Goal: Task Accomplishment & Management: Manage account settings

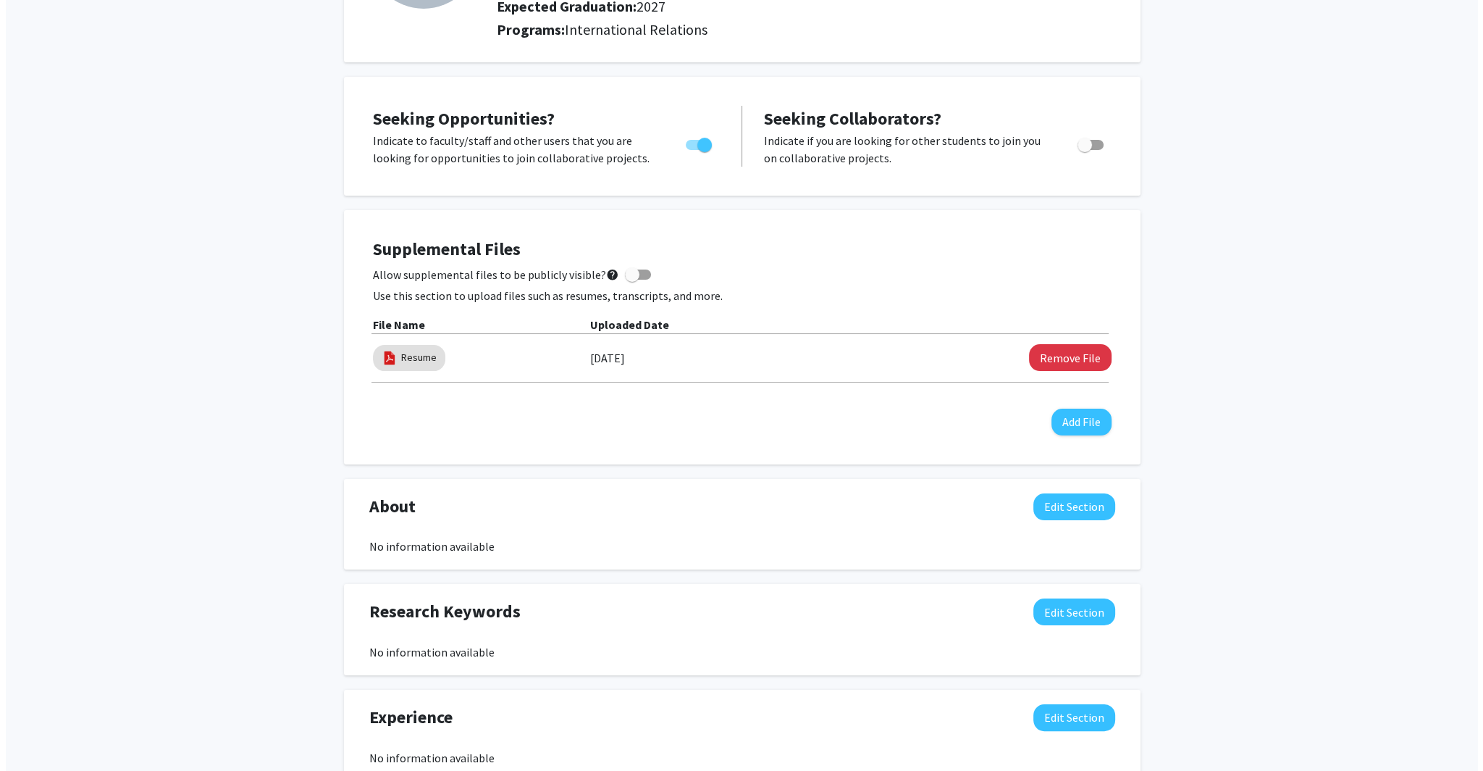
scroll to position [200, 0]
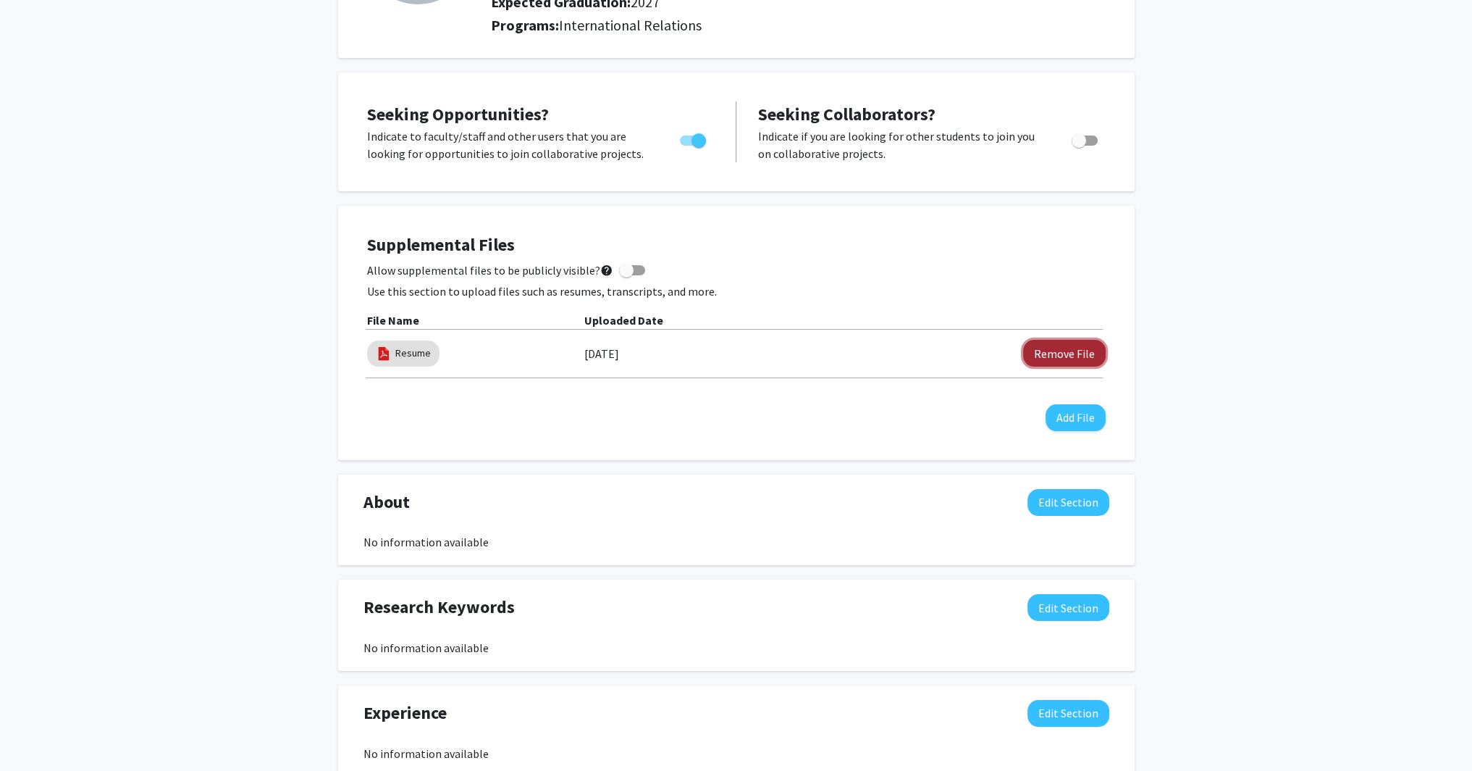
click at [1043, 358] on button "Remove File" at bounding box center [1064, 353] width 83 height 27
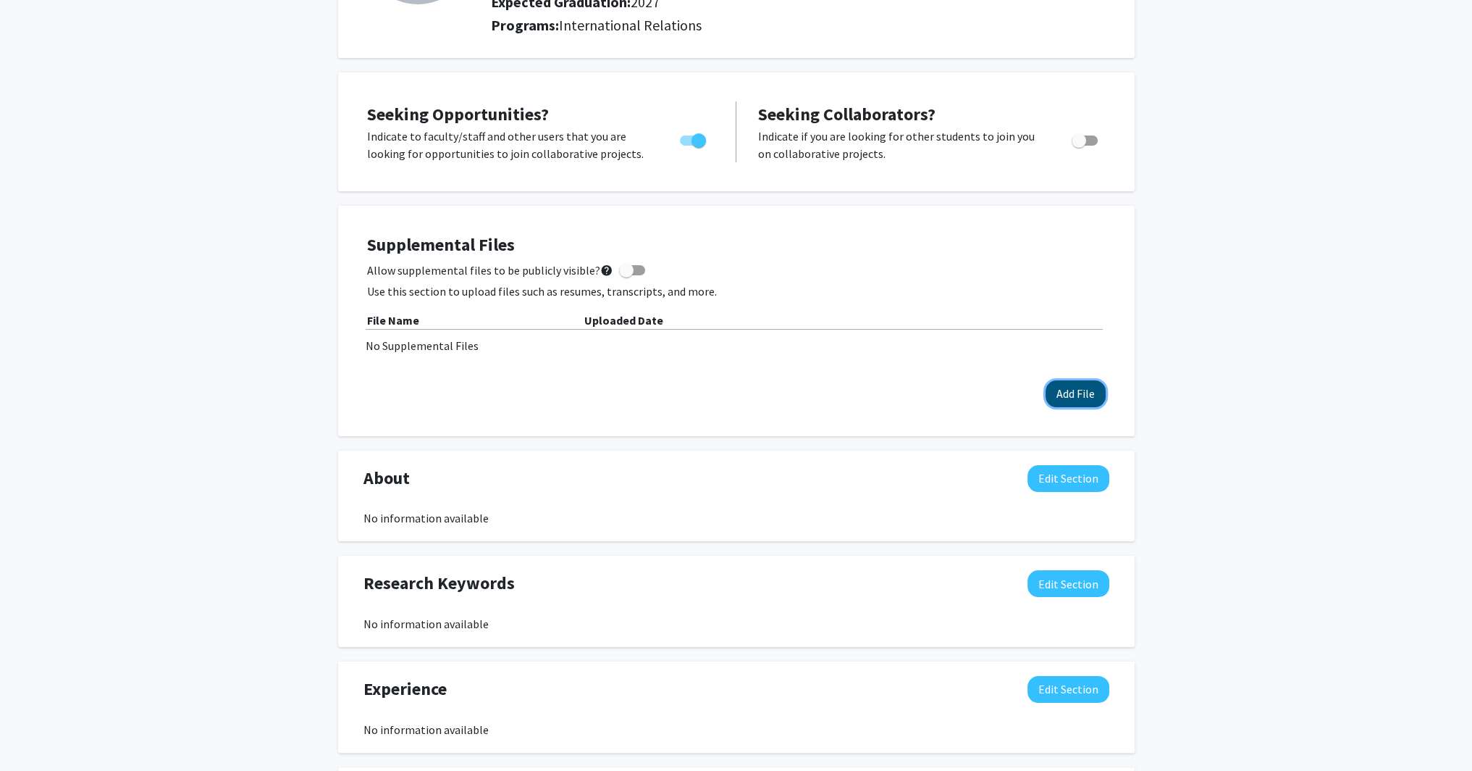
click at [1084, 402] on button "Add File" at bounding box center [1076, 393] width 60 height 27
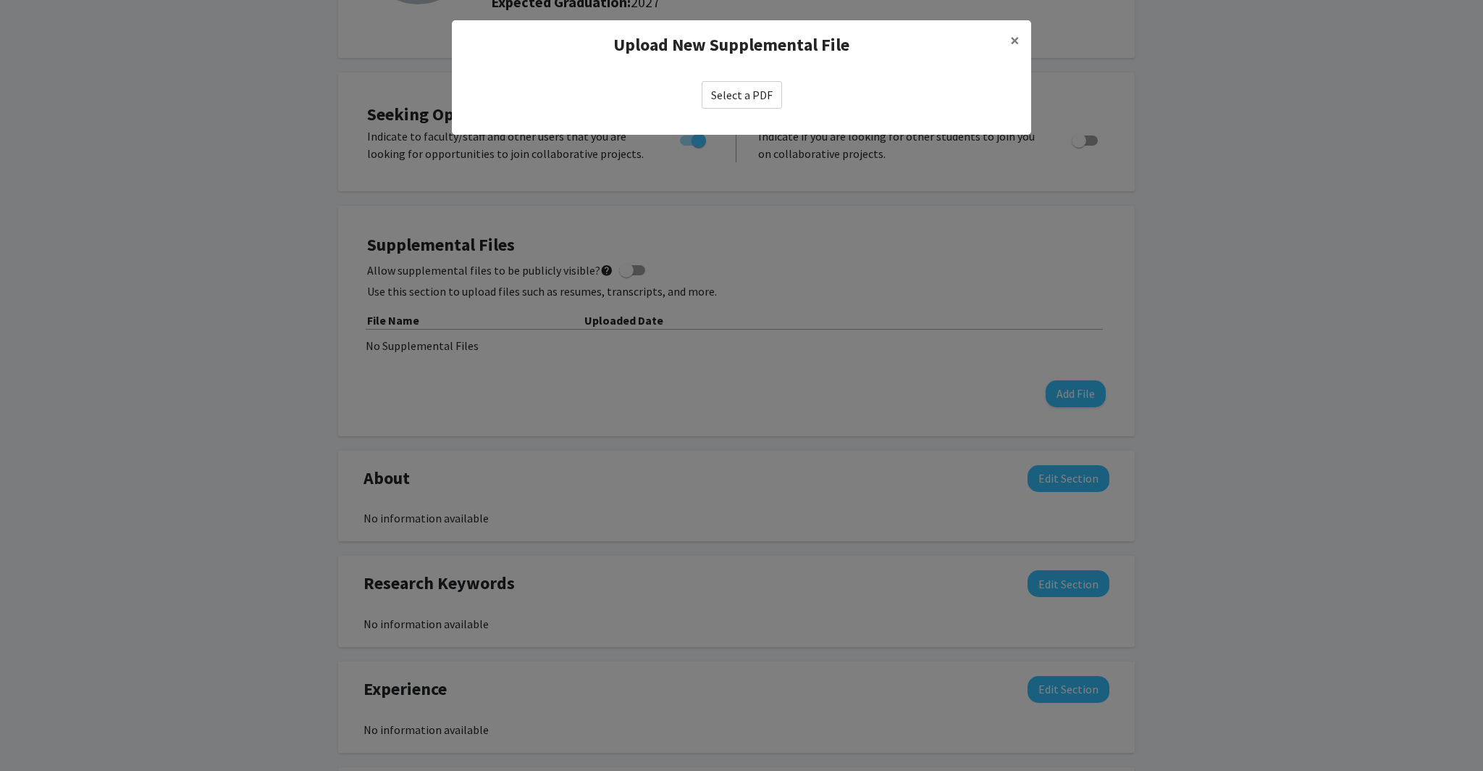
click at [737, 93] on label "Select a PDF" at bounding box center [742, 95] width 80 height 28
click at [0, 0] on input "Select a PDF" at bounding box center [0, 0] width 0 height 0
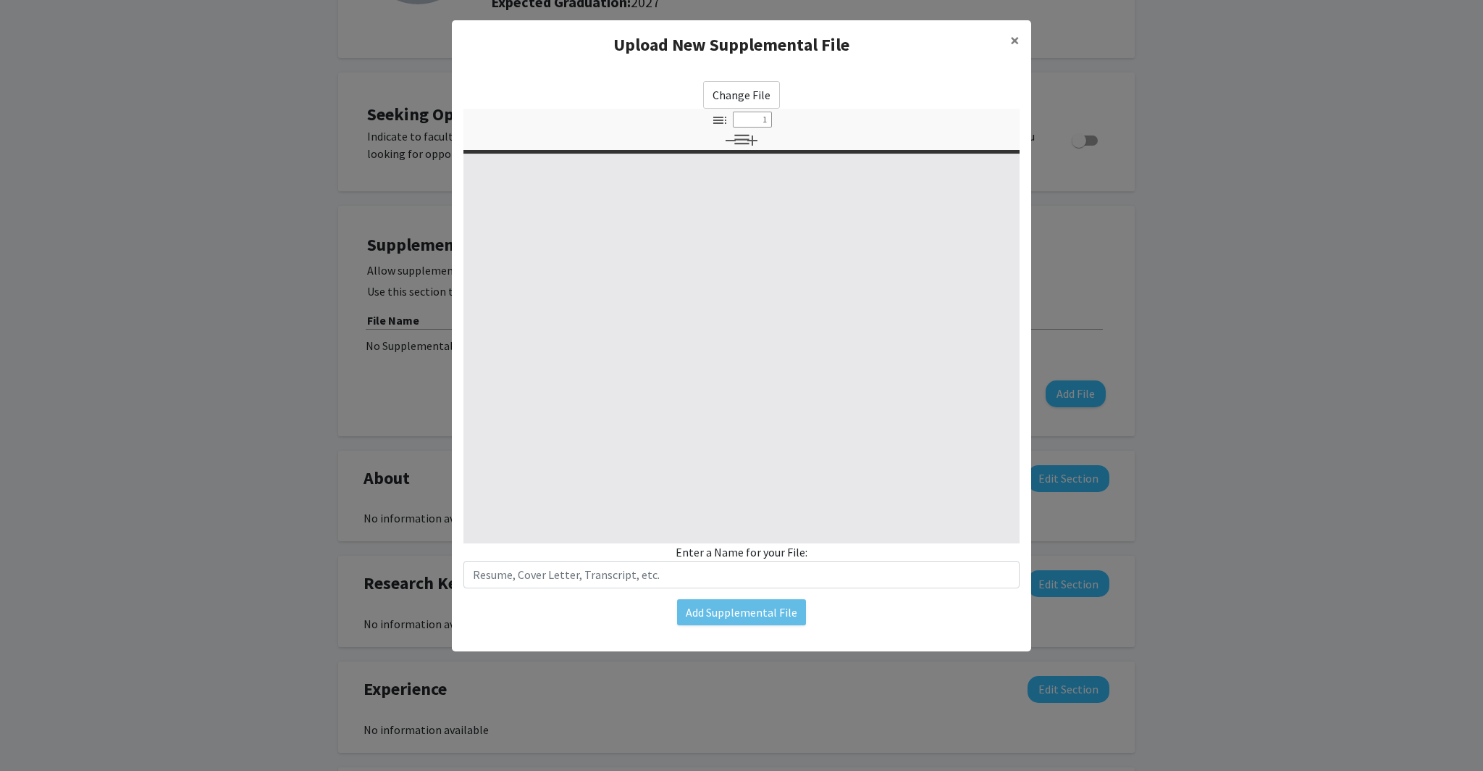
type input "0"
select select "custom"
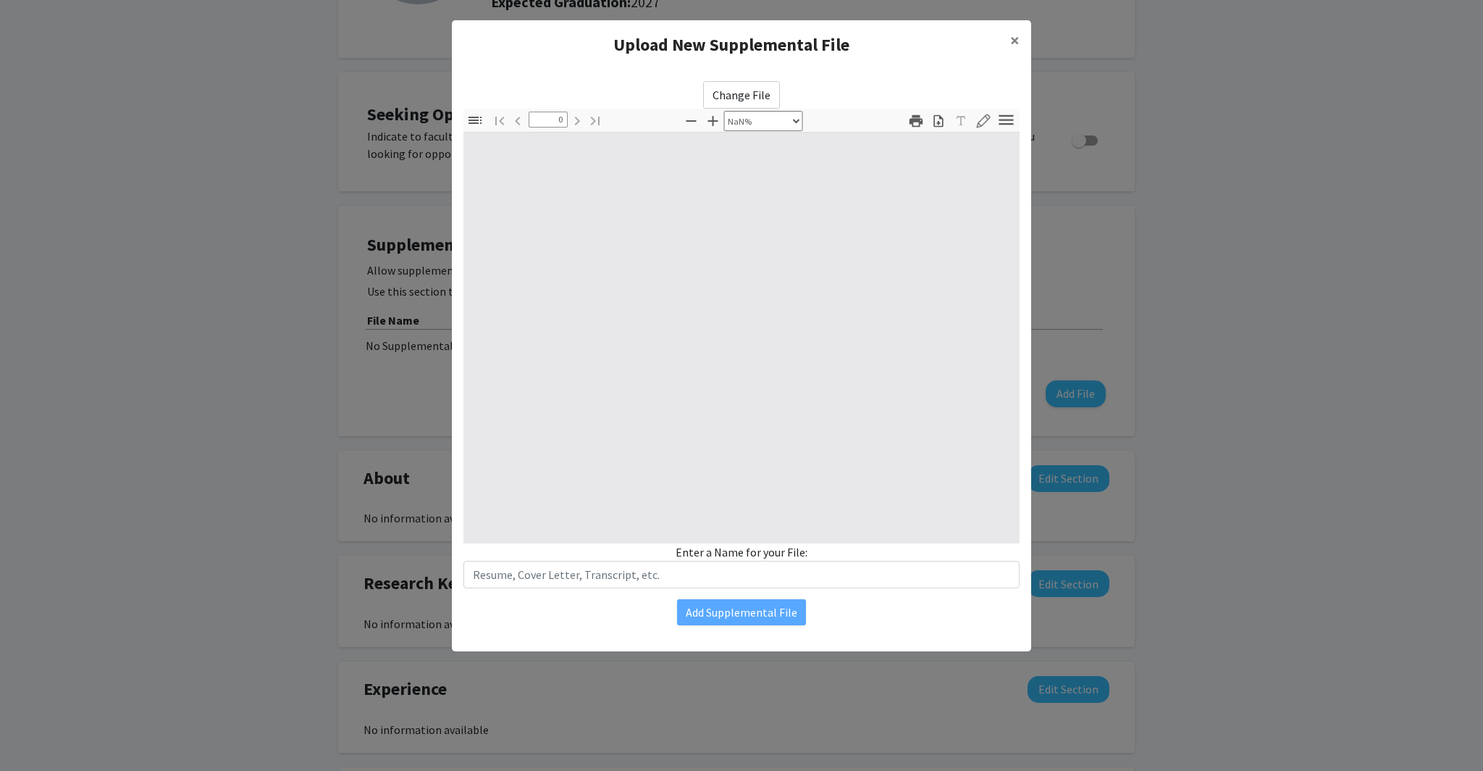
type input "1"
select select "auto"
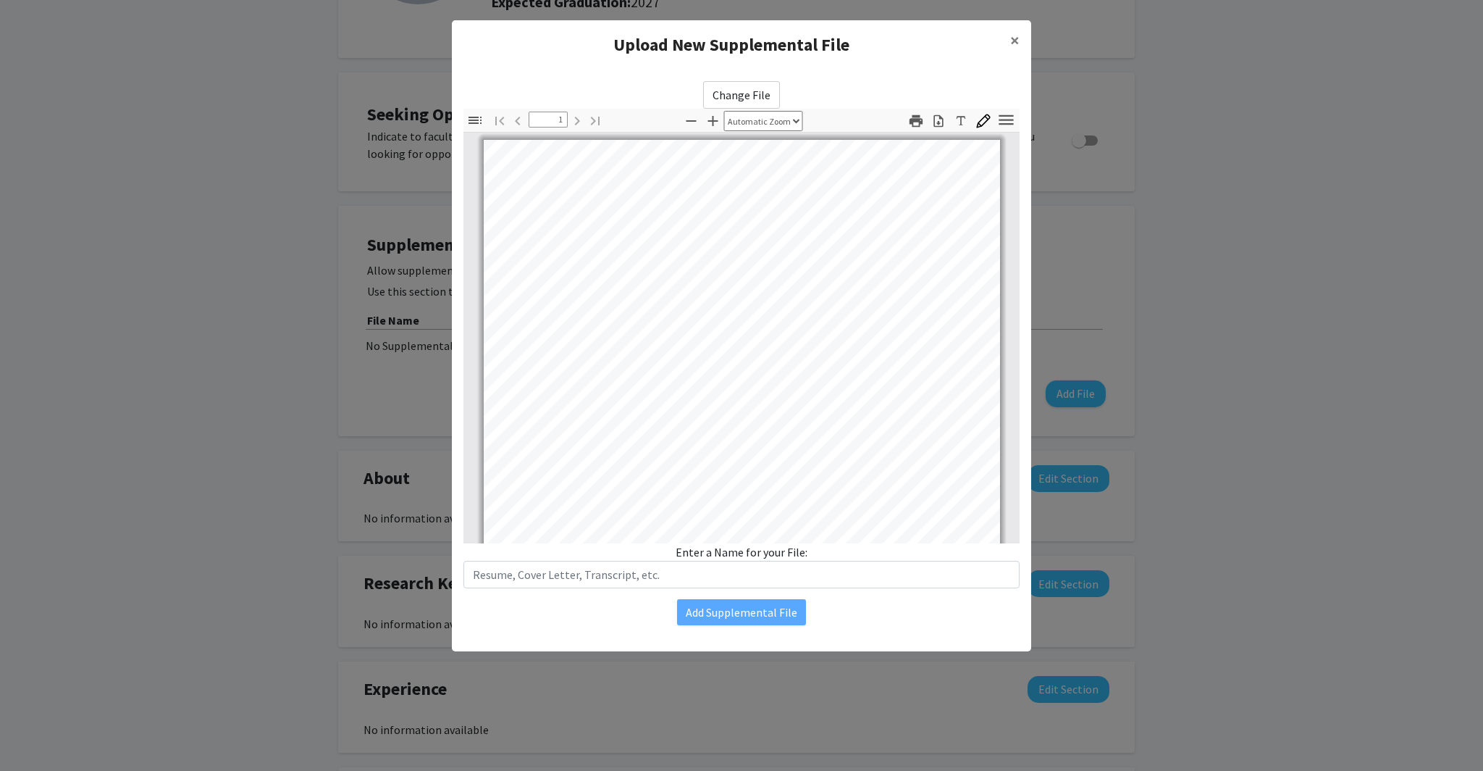
scroll to position [1, 0]
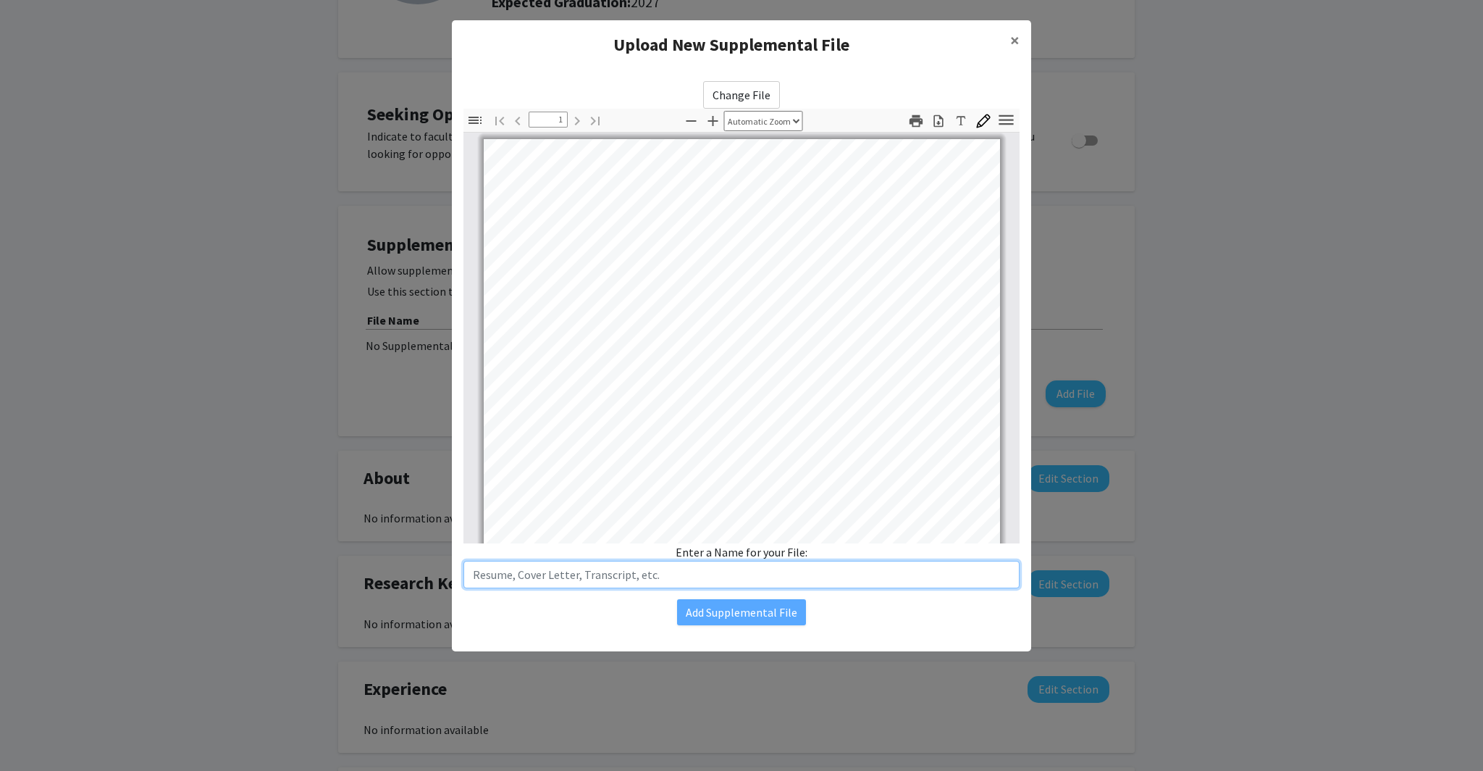
click at [624, 578] on input "text" at bounding box center [741, 575] width 556 height 28
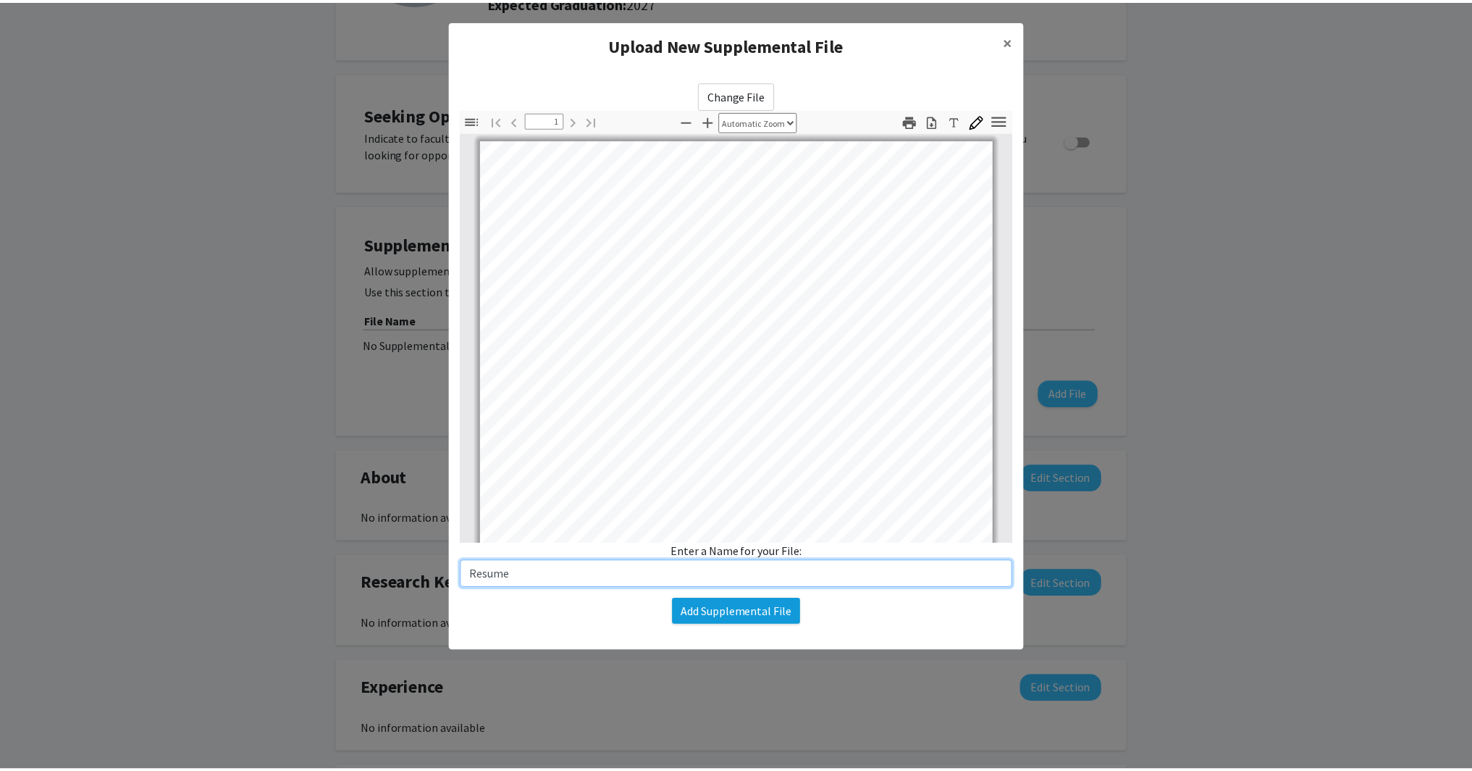
scroll to position [270, 0]
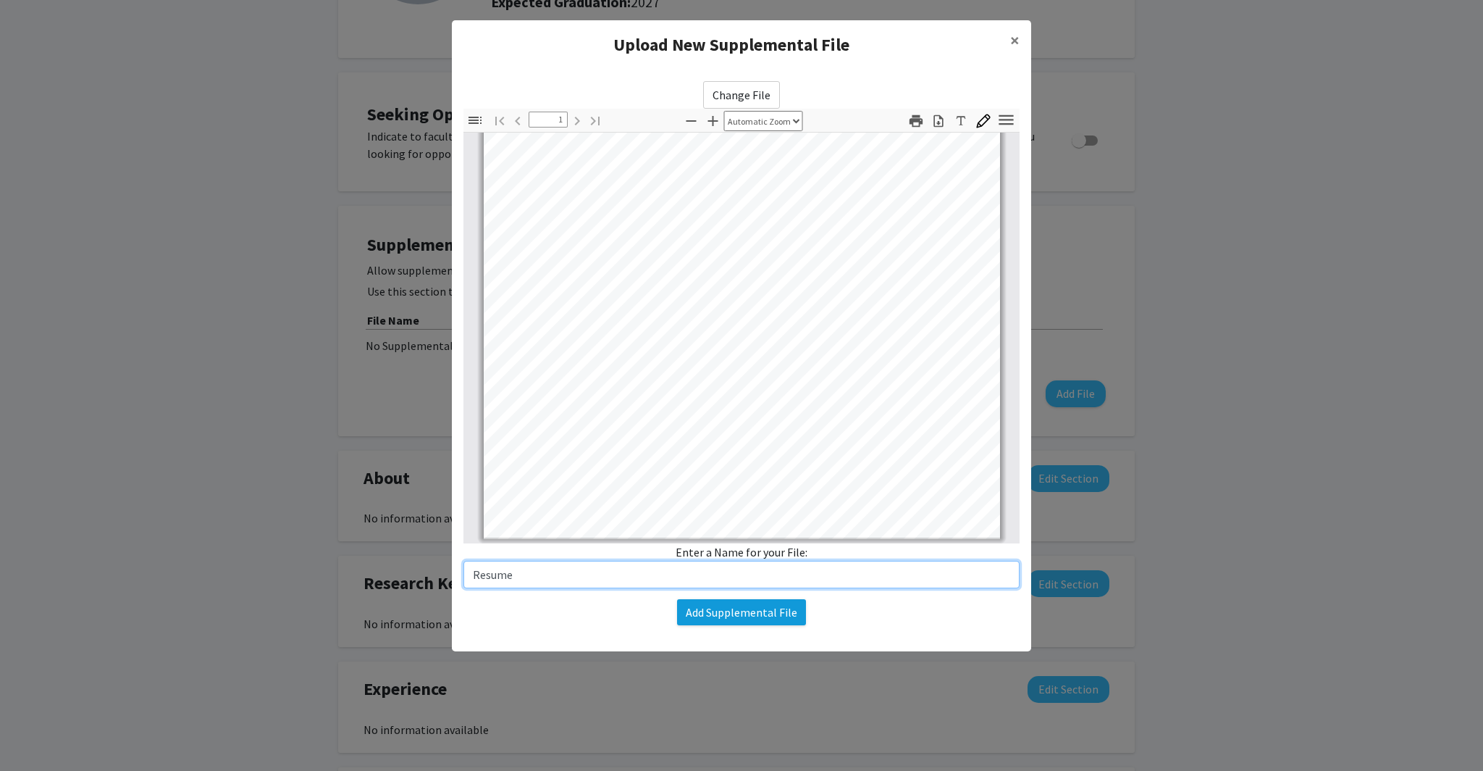
type input "Resume"
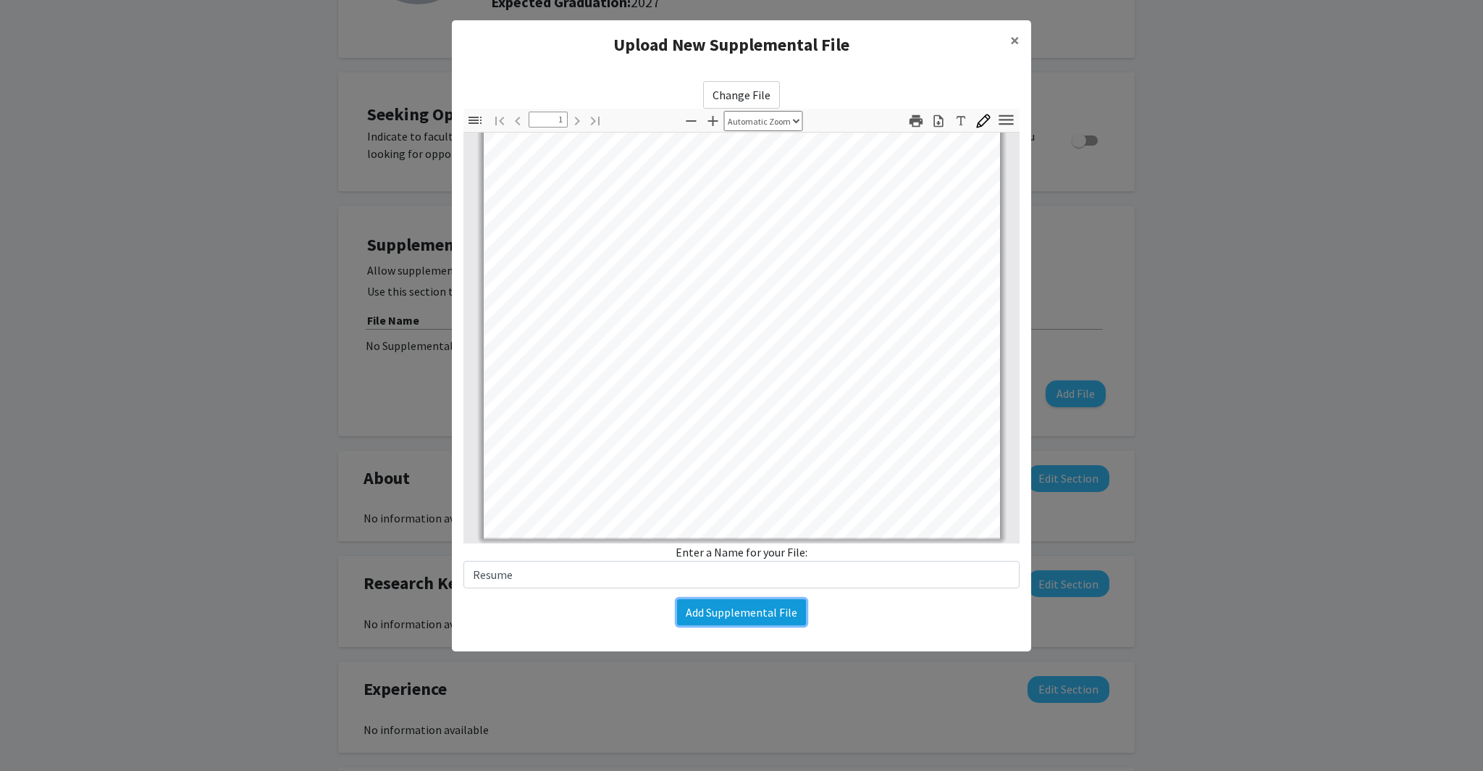
click at [734, 612] on button "Add Supplemental File" at bounding box center [741, 612] width 129 height 26
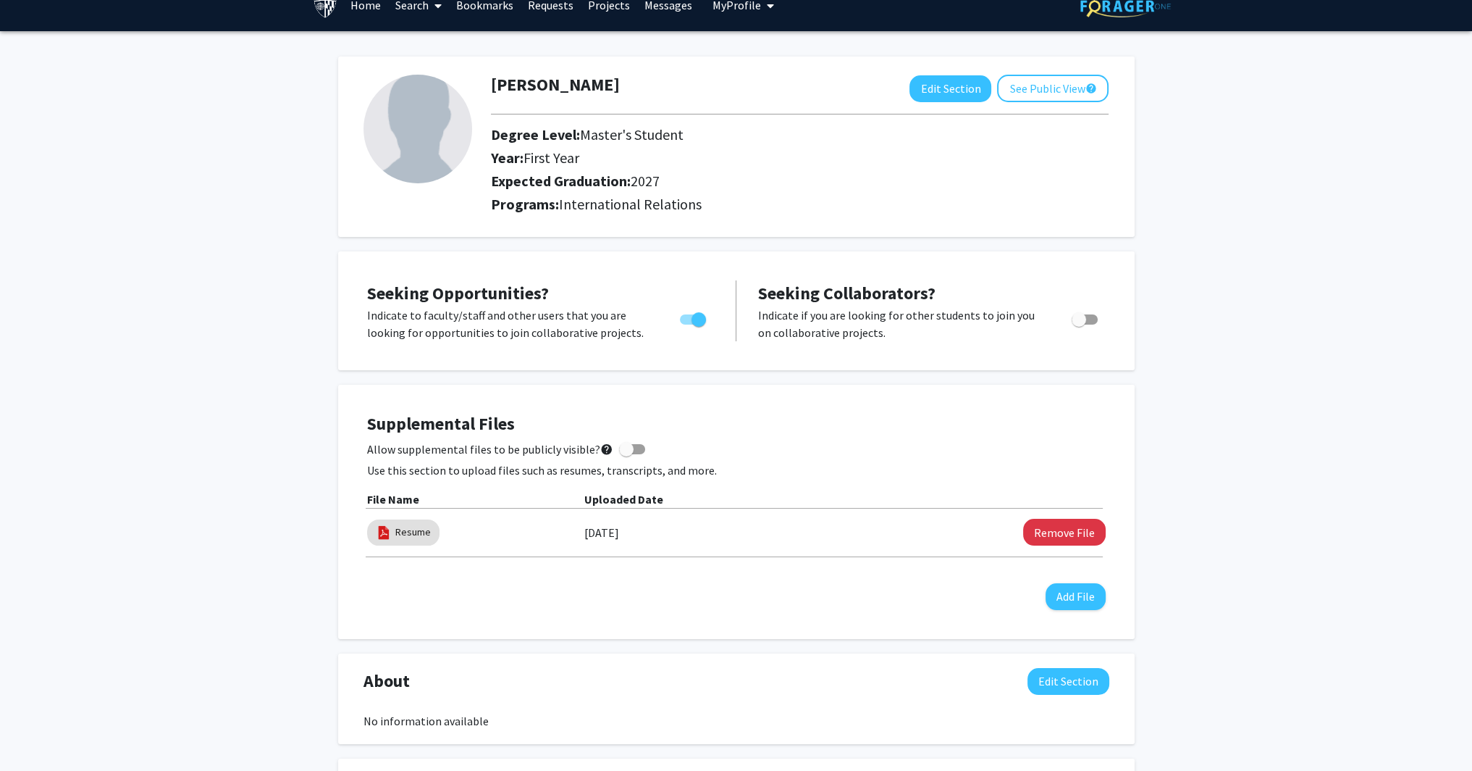
scroll to position [0, 0]
